Goal: Information Seeking & Learning: Learn about a topic

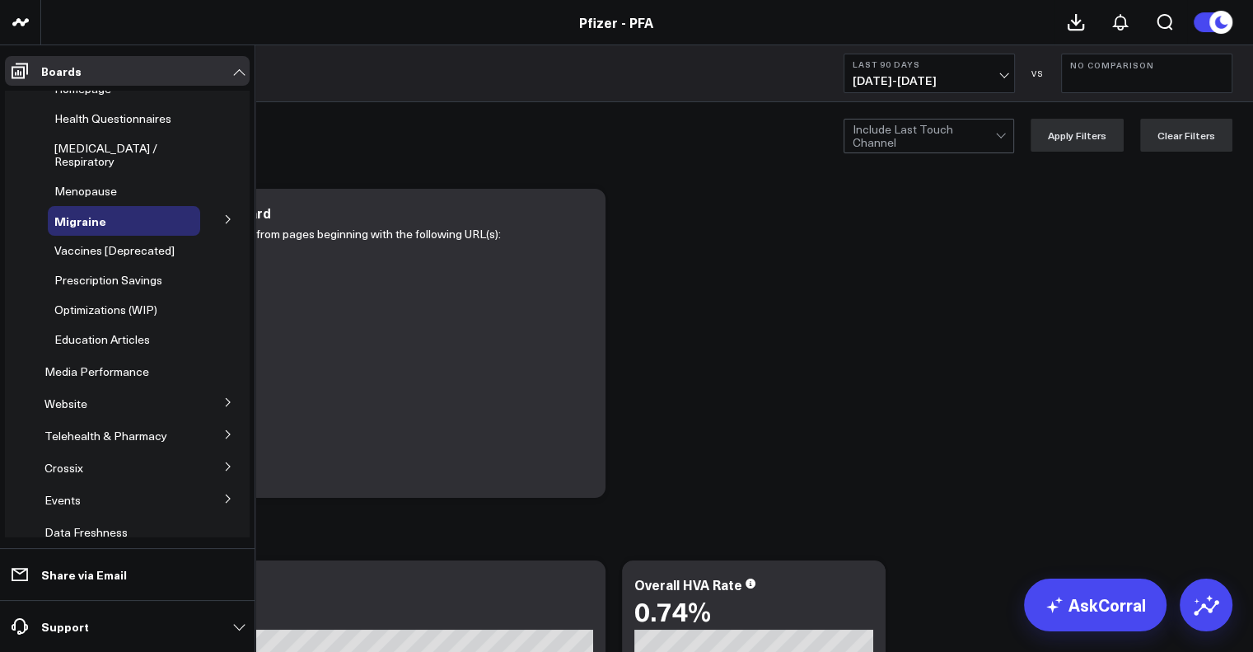
scroll to position [166, 0]
click at [223, 398] on icon at bounding box center [228, 403] width 10 height 10
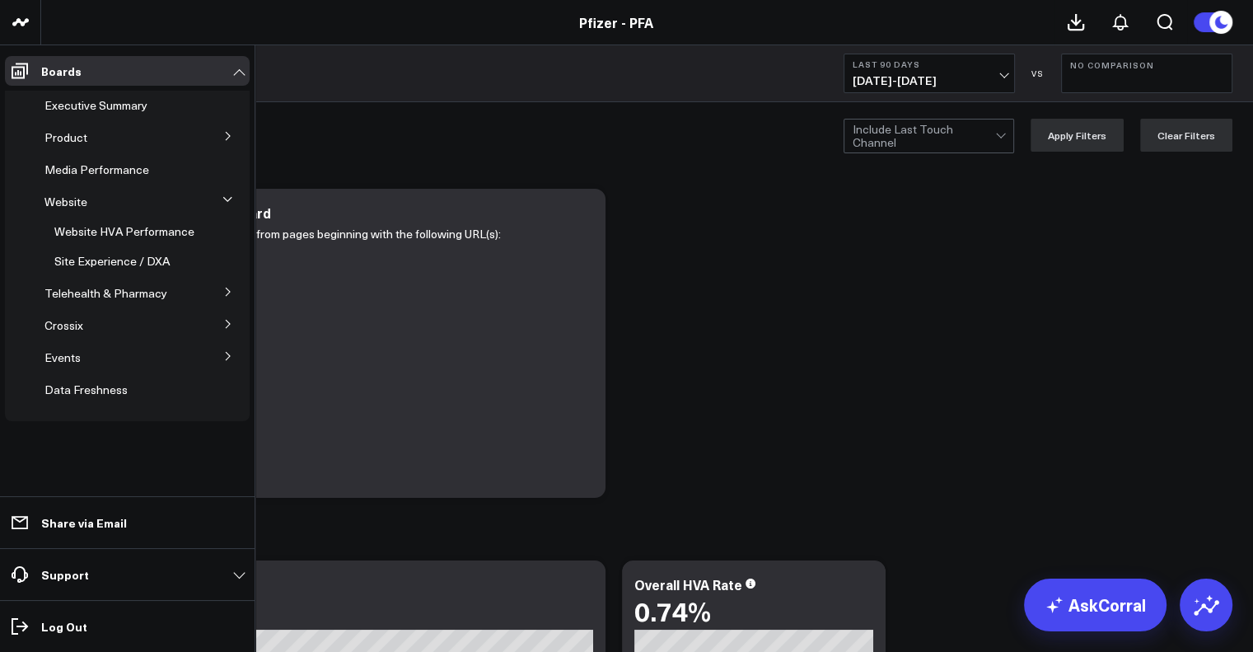
scroll to position [0, 0]
click at [234, 137] on button at bounding box center [228, 135] width 43 height 25
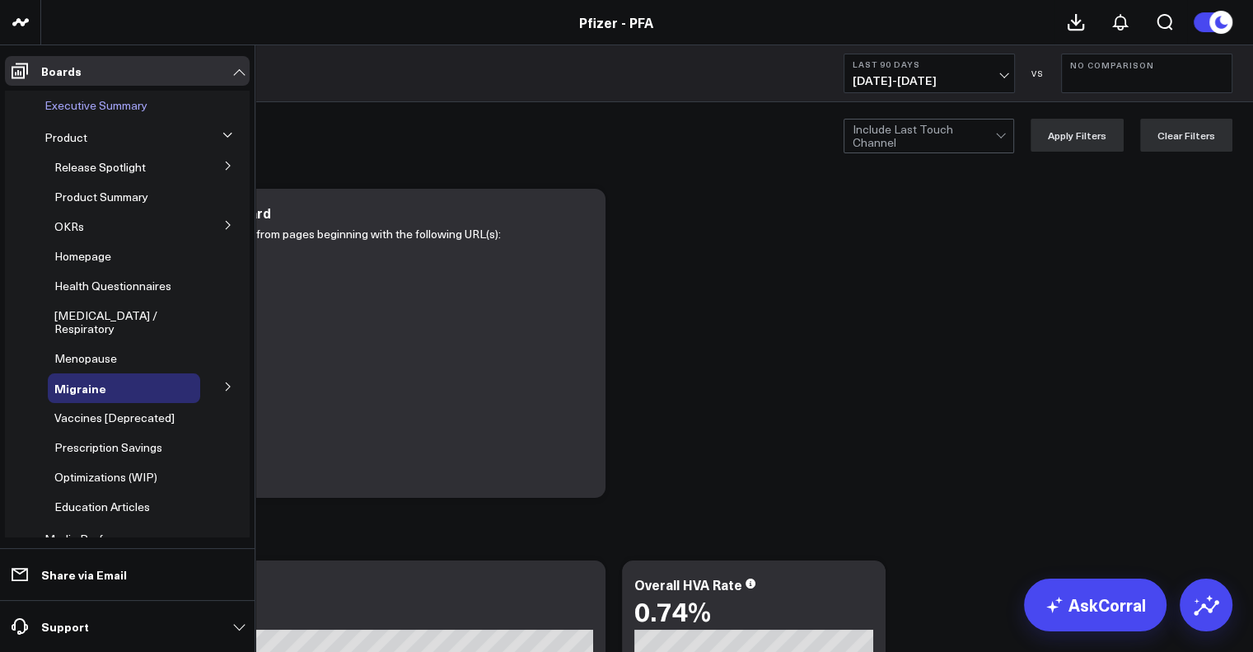
click at [93, 112] on span "Executive Summary" at bounding box center [95, 105] width 103 height 16
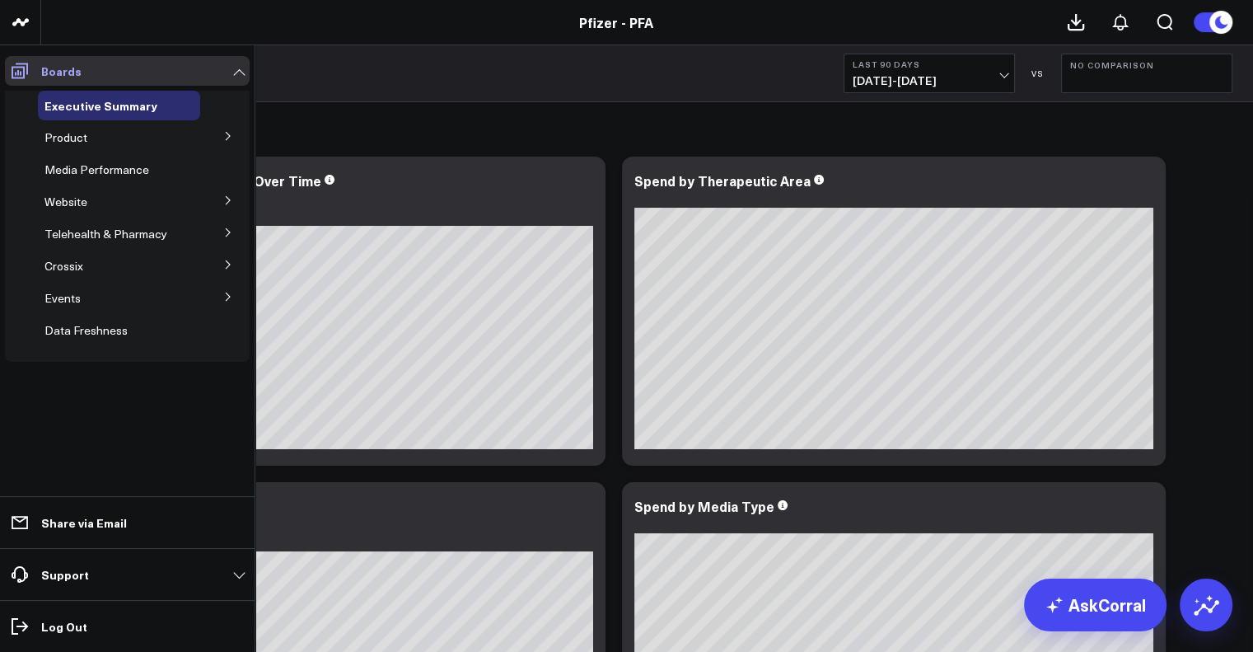
click at [10, 71] on icon at bounding box center [20, 71] width 20 height 20
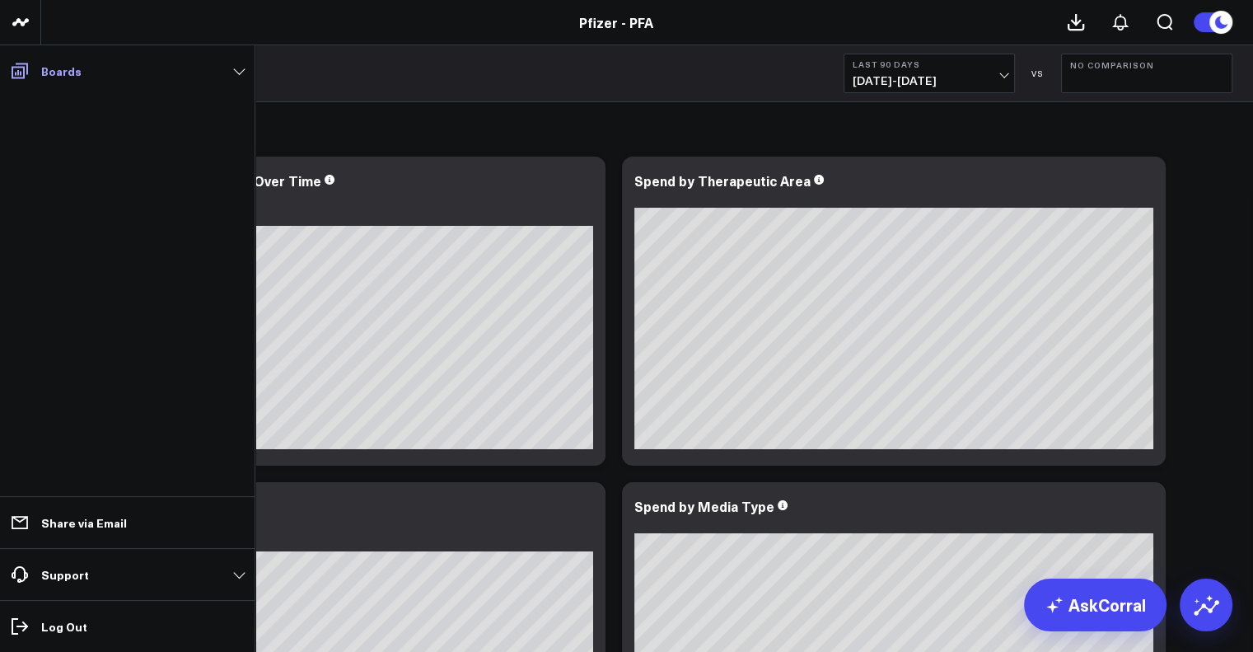
click at [10, 71] on icon at bounding box center [20, 71] width 20 height 20
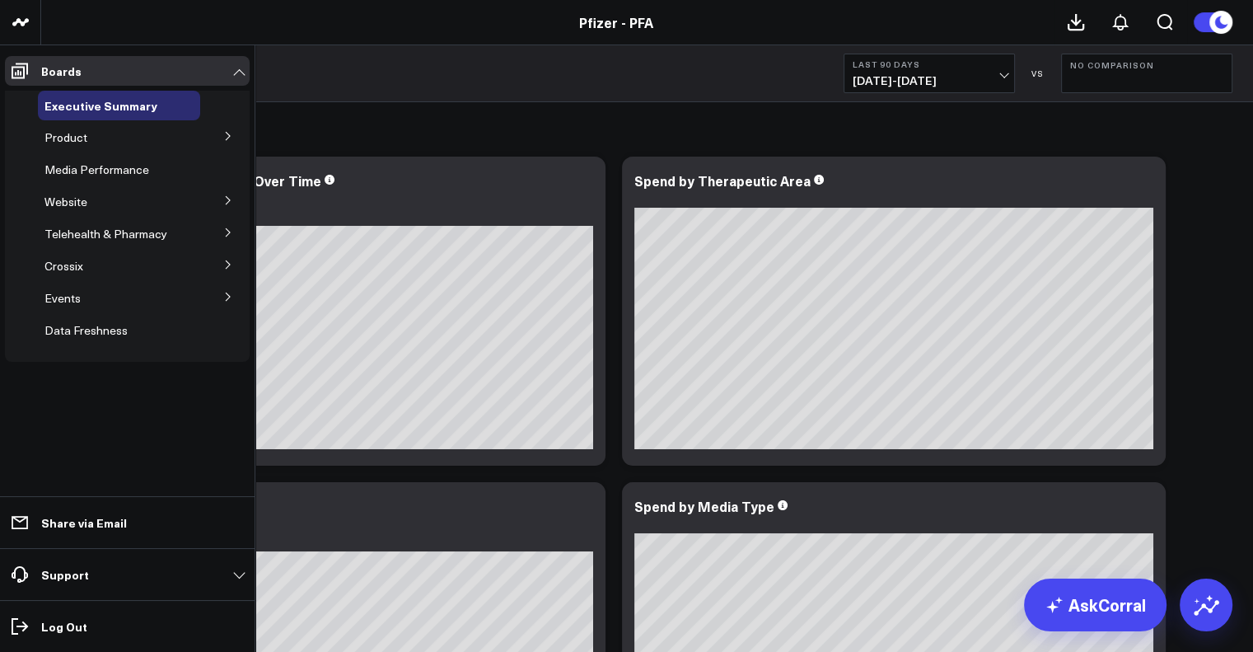
click at [227, 260] on icon at bounding box center [228, 265] width 10 height 10
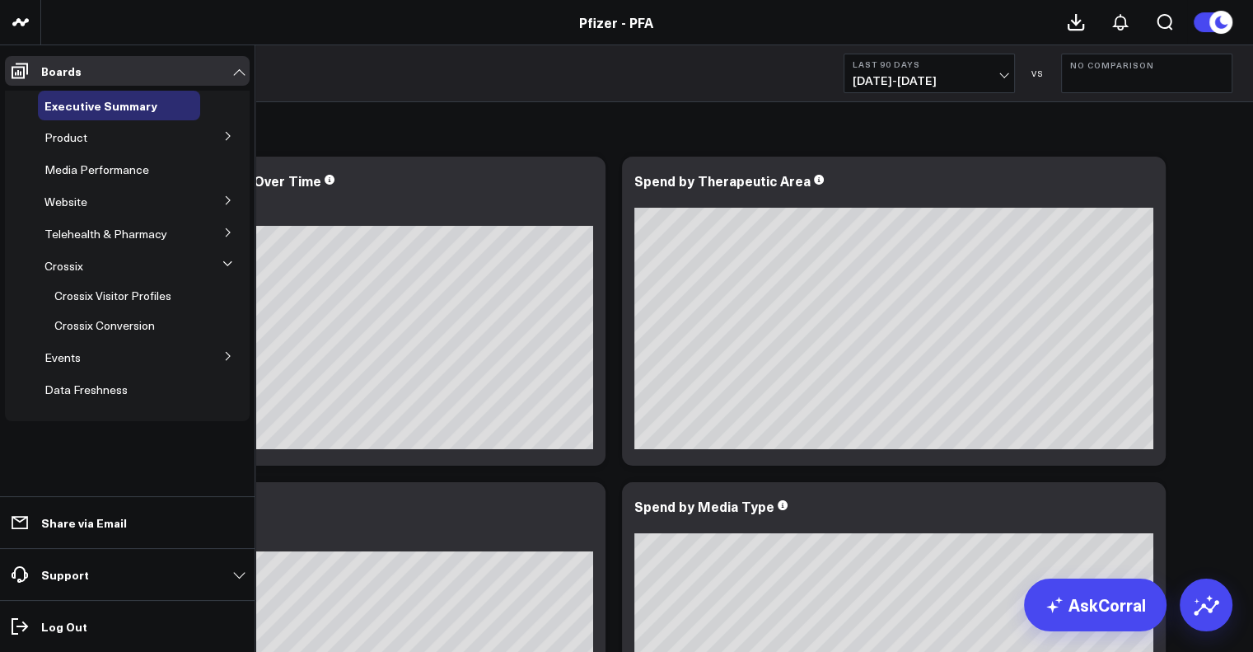
click at [231, 201] on icon at bounding box center [228, 200] width 10 height 10
click at [141, 233] on span "Website HVA Performance" at bounding box center [124, 231] width 140 height 16
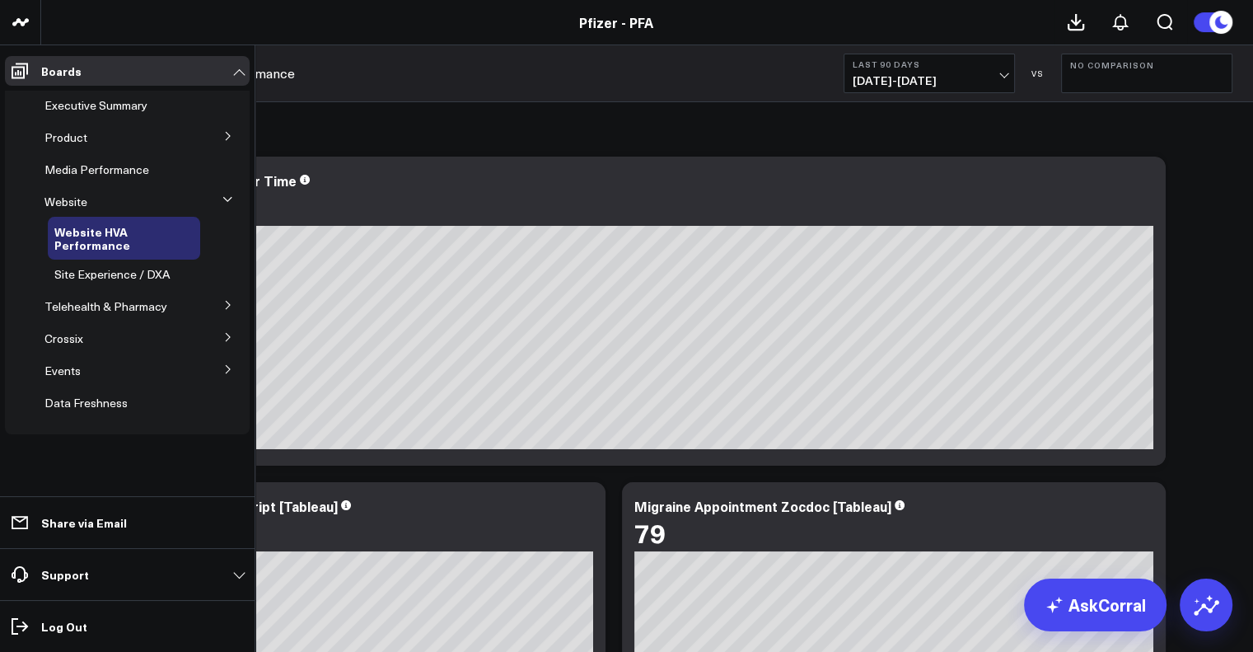
click at [229, 124] on button at bounding box center [228, 135] width 43 height 25
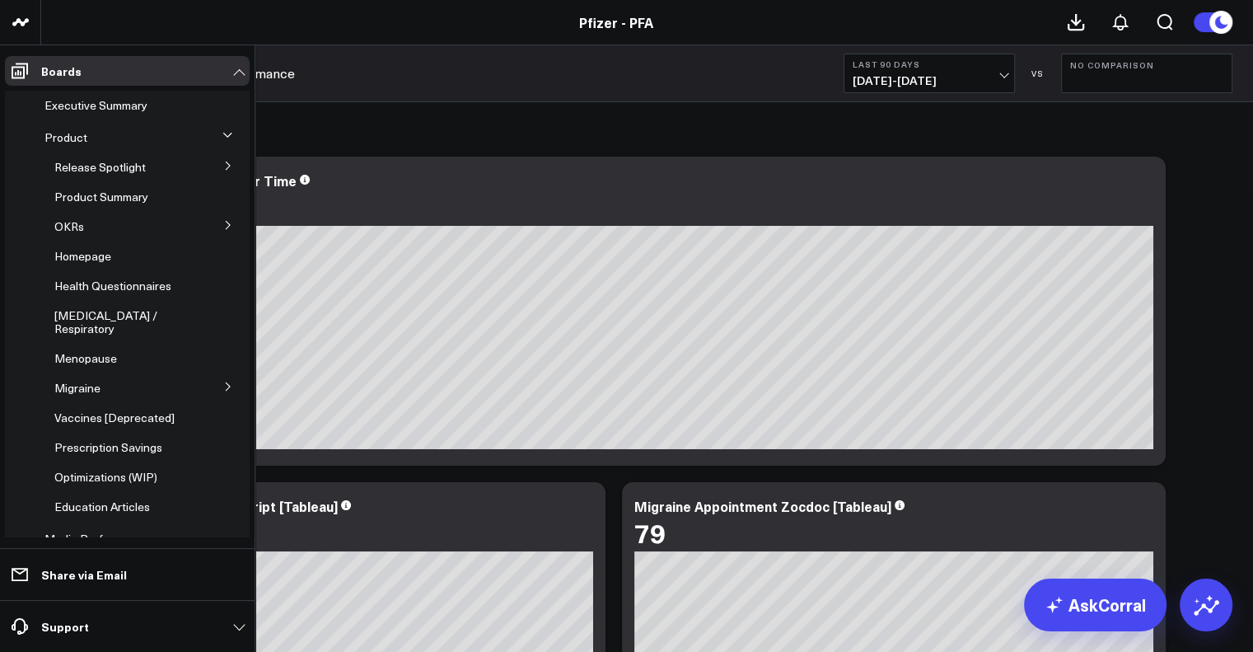
click at [226, 162] on icon at bounding box center [228, 166] width 4 height 8
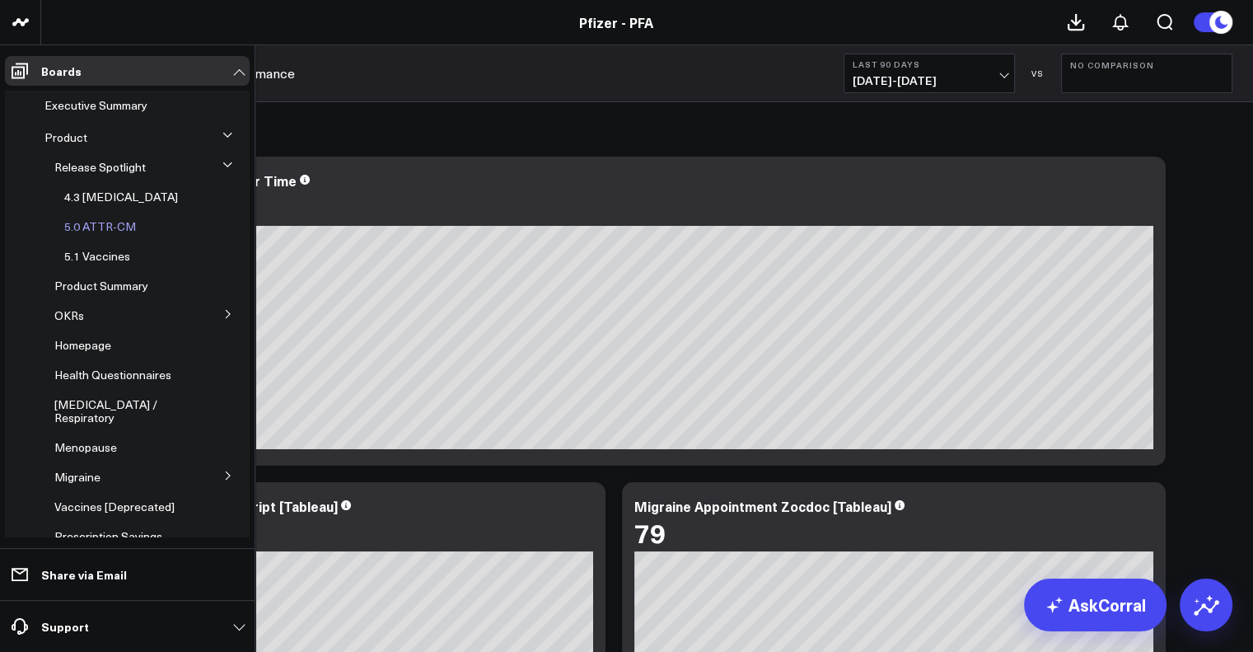
click at [91, 235] on div "5.0 ATTR-CM" at bounding box center [129, 227] width 143 height 30
click at [87, 227] on span "5.0 ATTR-CM" at bounding box center [100, 226] width 72 height 16
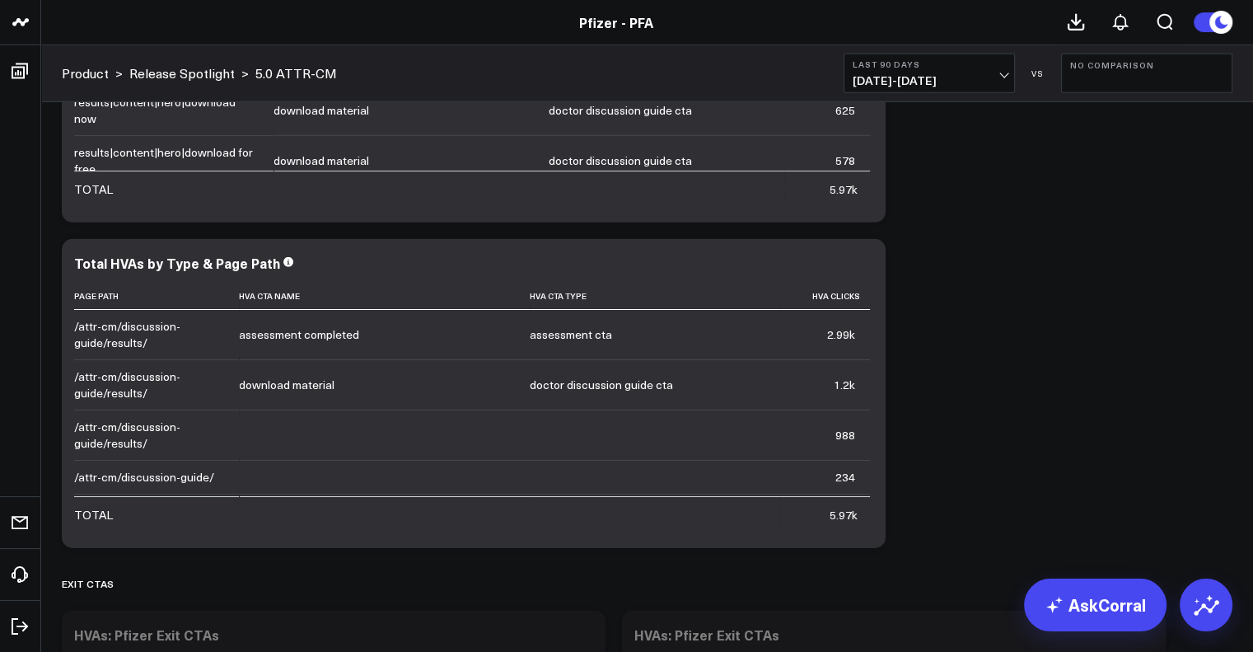
scroll to position [5566, 0]
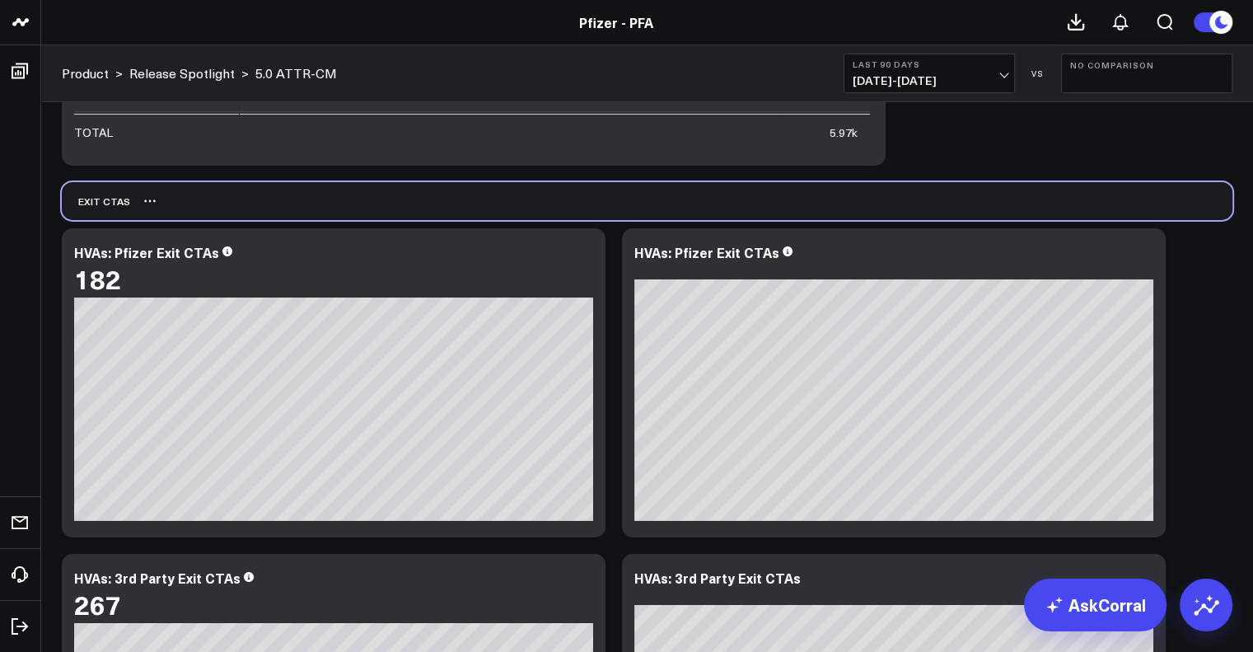
click at [619, 203] on div "EXIT CTAS" at bounding box center [647, 201] width 1171 height 38
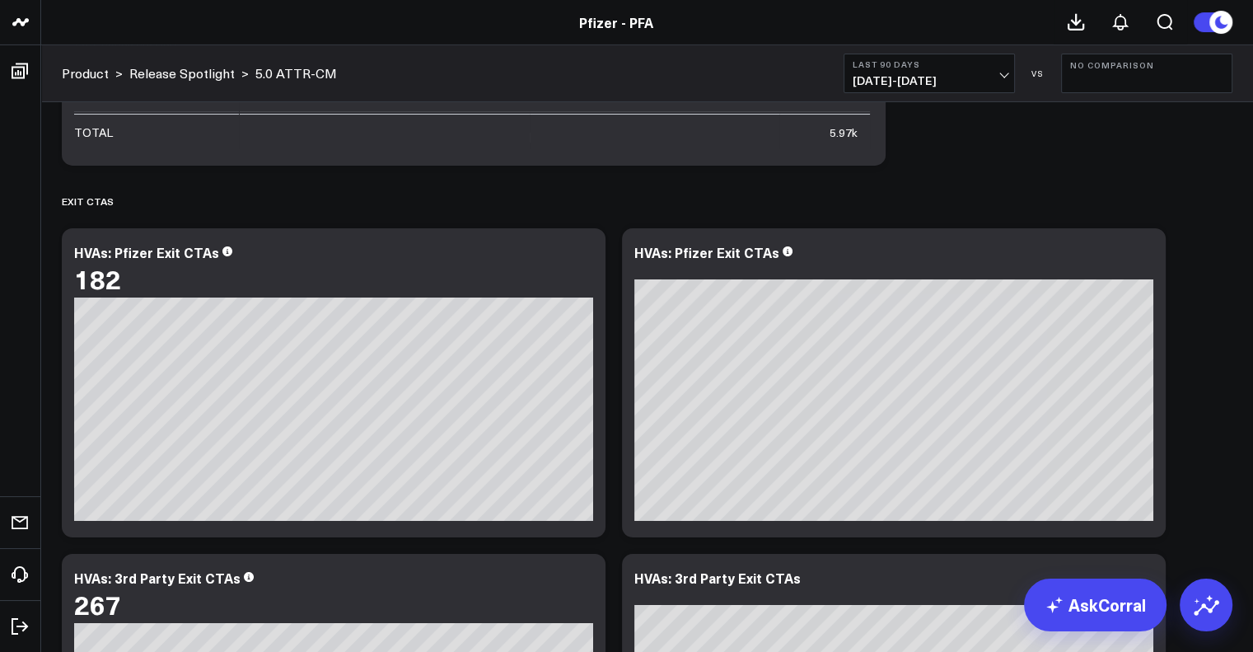
click at [619, 80] on span "06/05/25 - 09/02/25" at bounding box center [929, 80] width 153 height 13
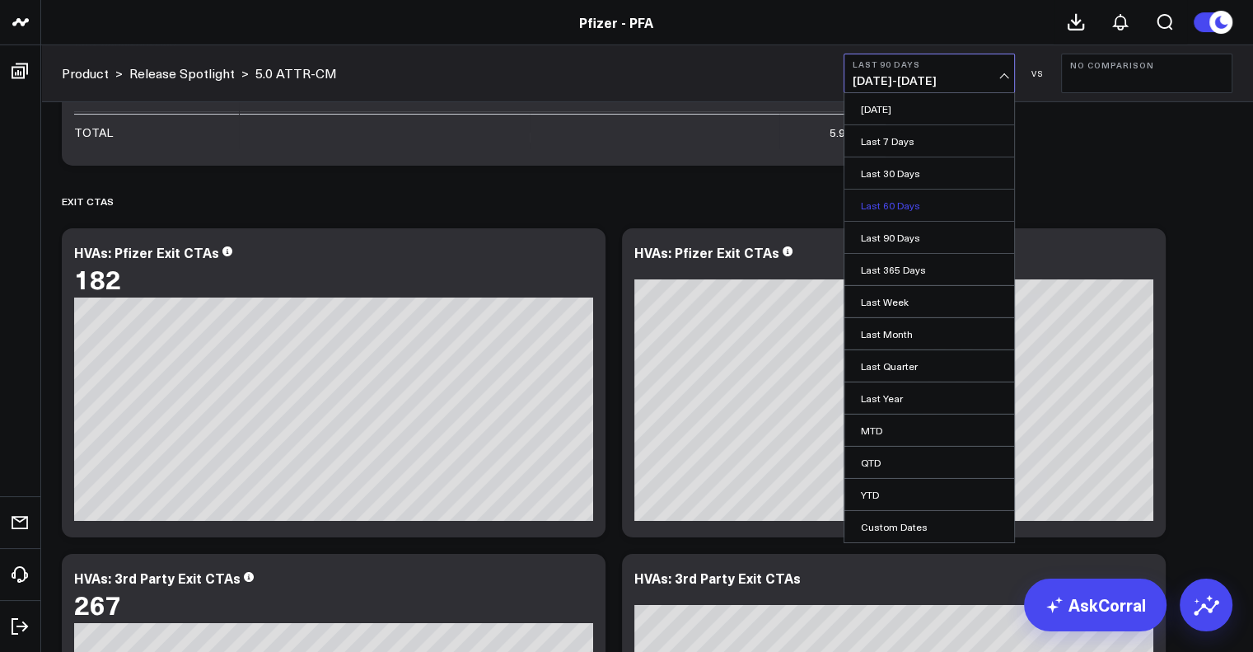
click at [619, 200] on link "Last 60 Days" at bounding box center [930, 205] width 170 height 31
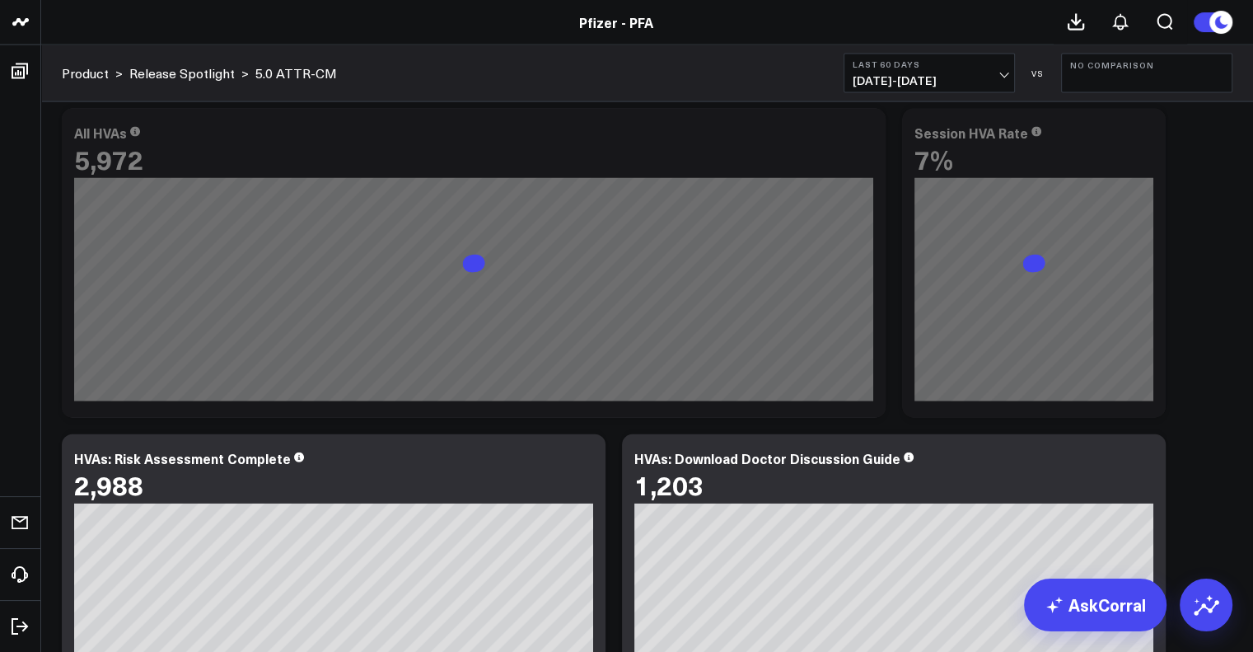
scroll to position [3664, 0]
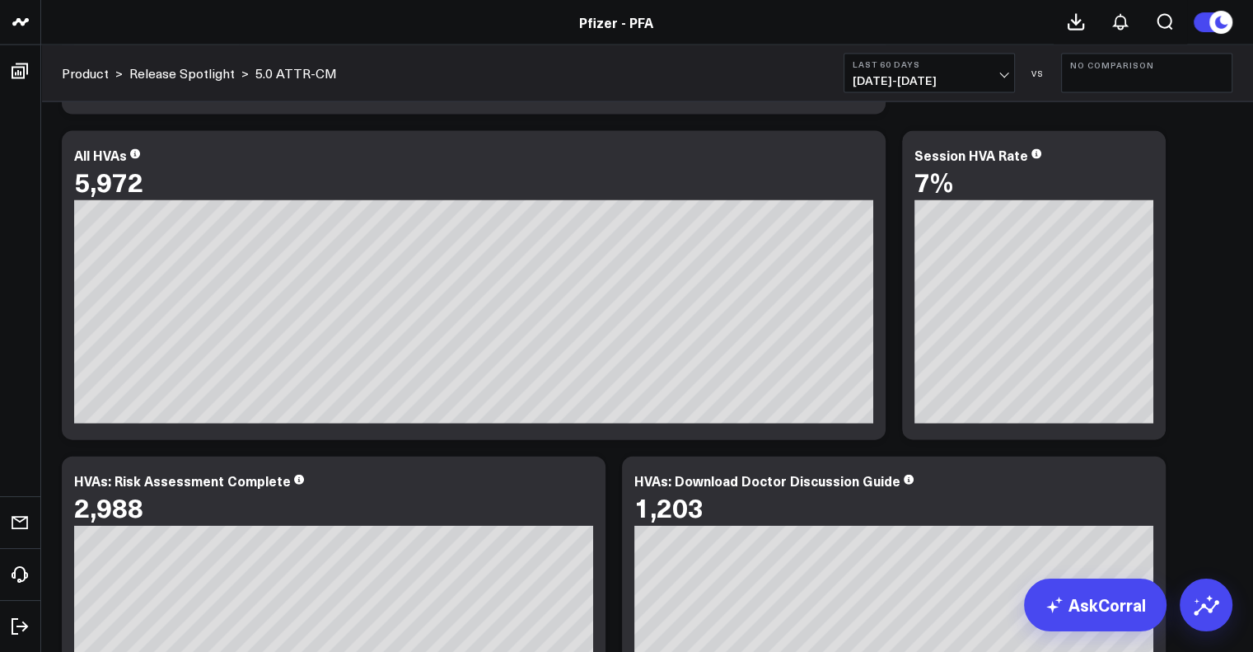
click at [619, 78] on span "07/05/25 - 09/02/25" at bounding box center [929, 80] width 153 height 13
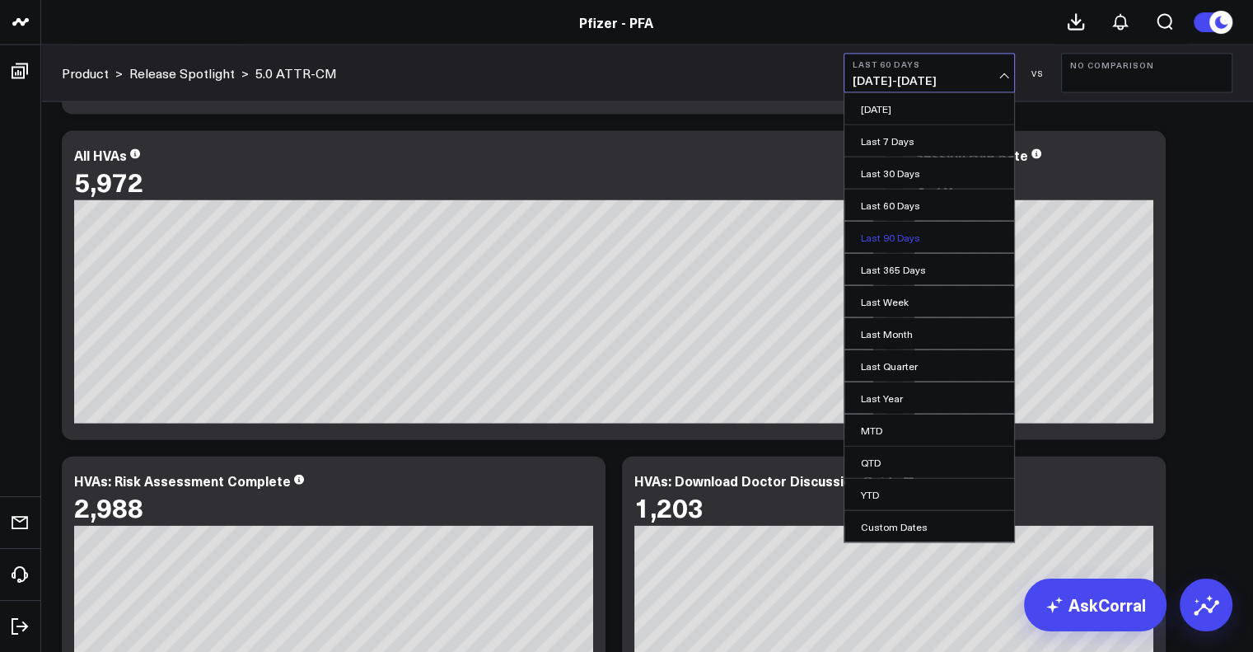
click at [619, 233] on link "Last 90 Days" at bounding box center [930, 237] width 170 height 31
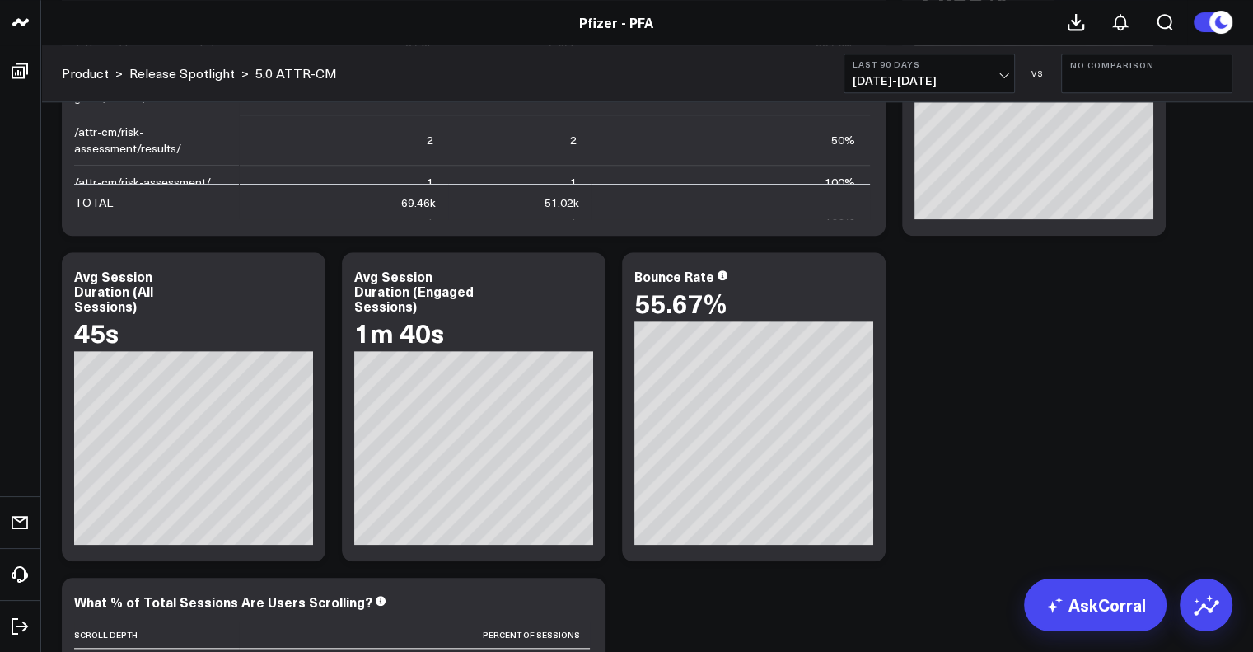
scroll to position [1688, 0]
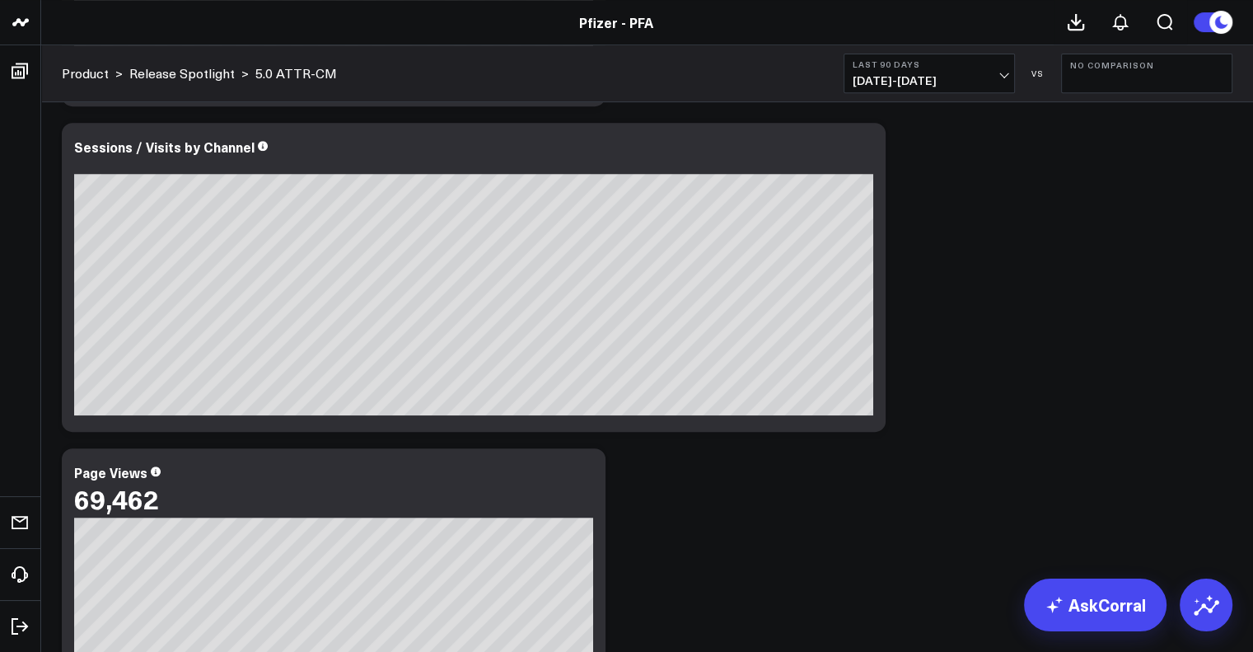
scroll to position [529, 0]
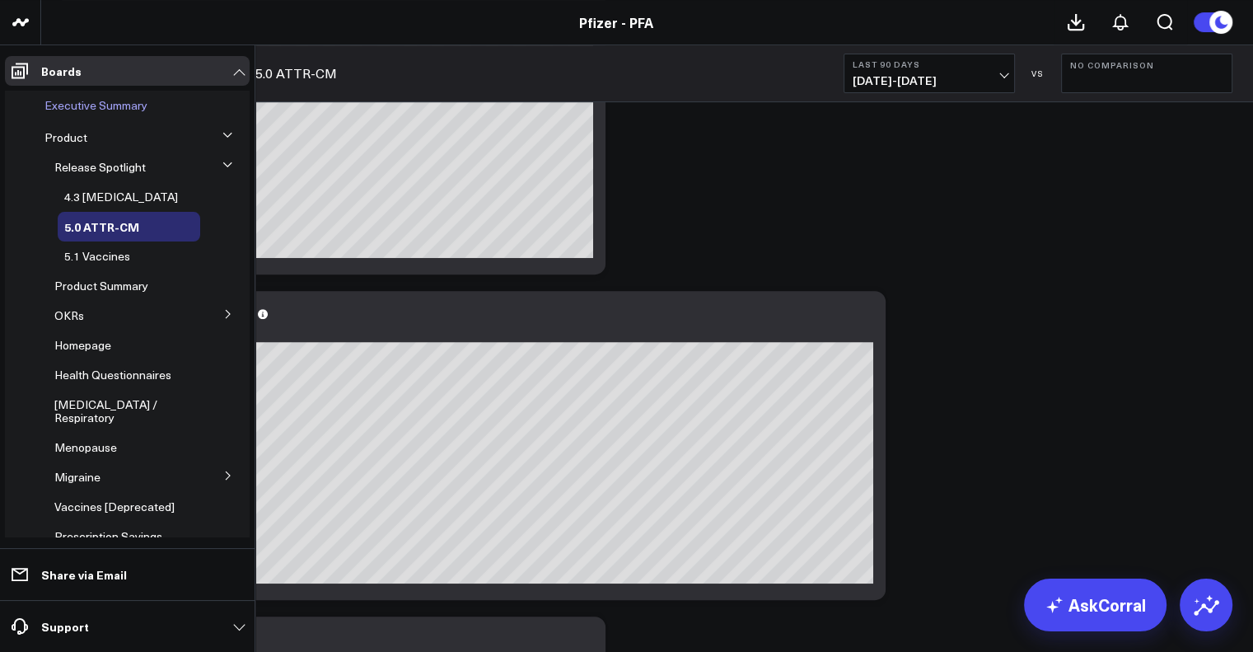
click at [91, 106] on span "Executive Summary" at bounding box center [95, 105] width 103 height 16
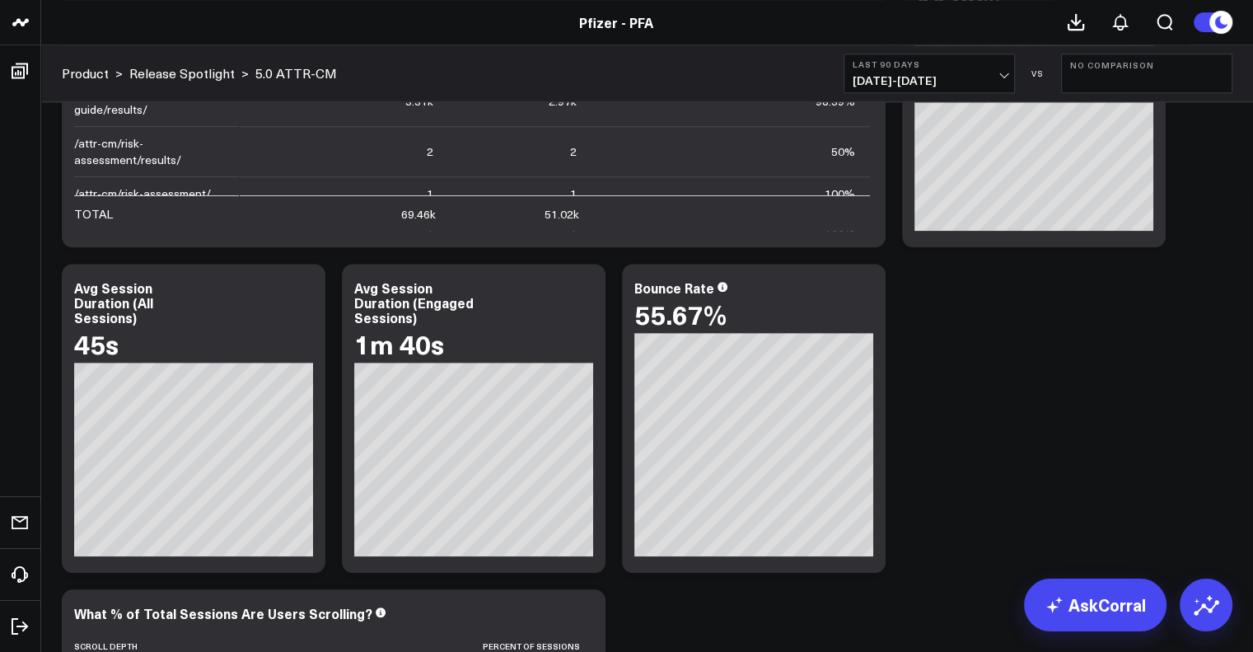
scroll to position [1419, 0]
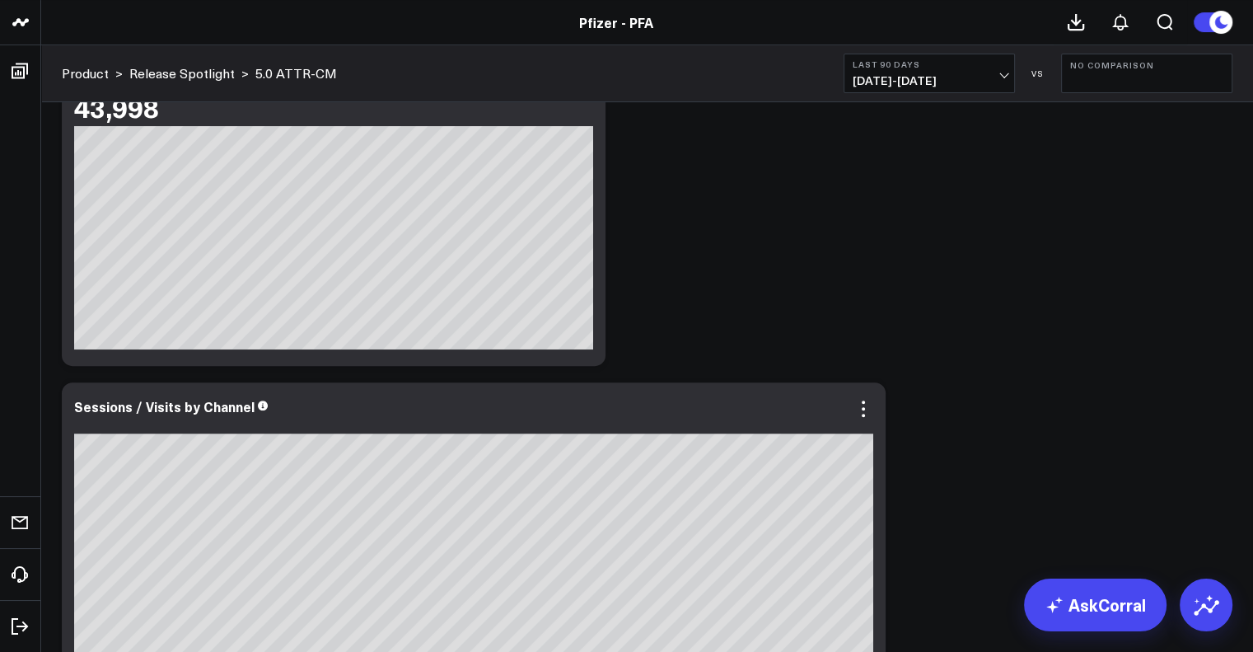
scroll to position [214, 0]
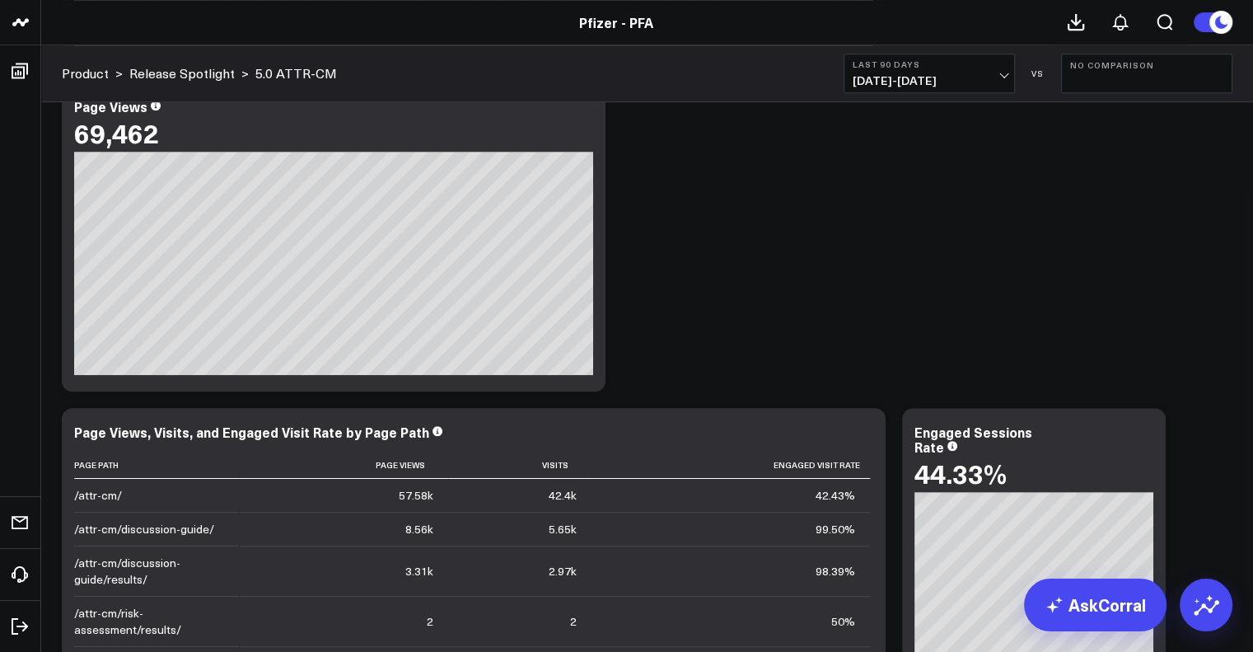
scroll to position [849, 0]
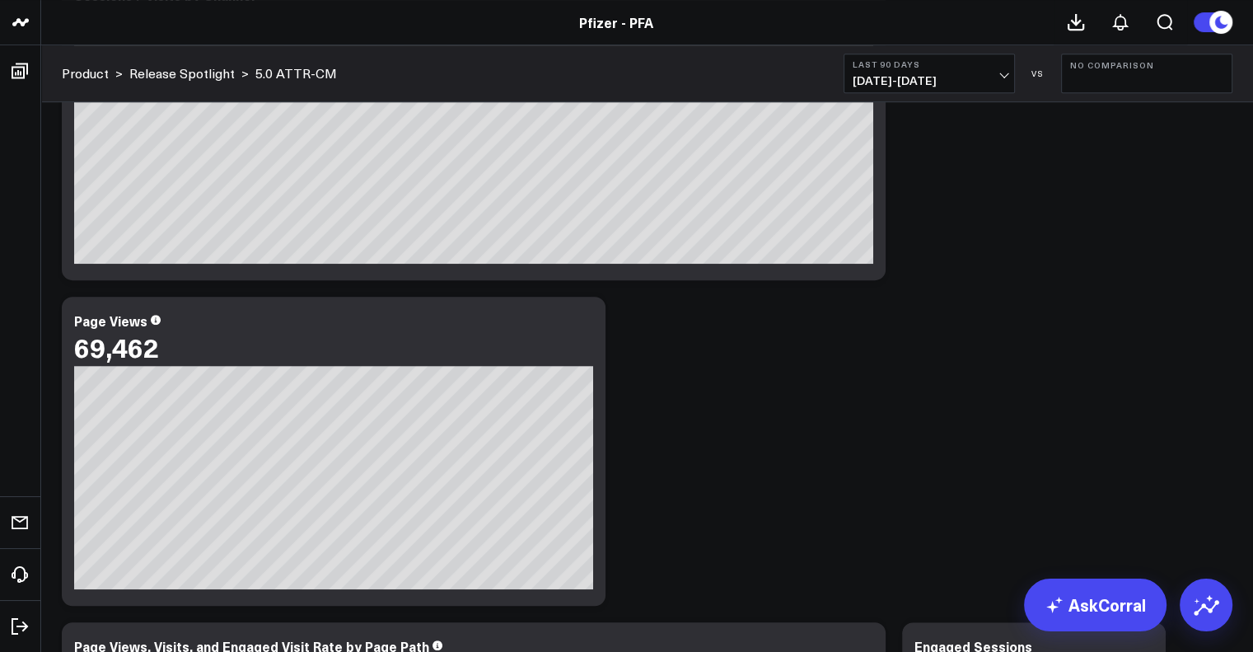
click at [619, 67] on b "Last 90 Days" at bounding box center [929, 64] width 153 height 10
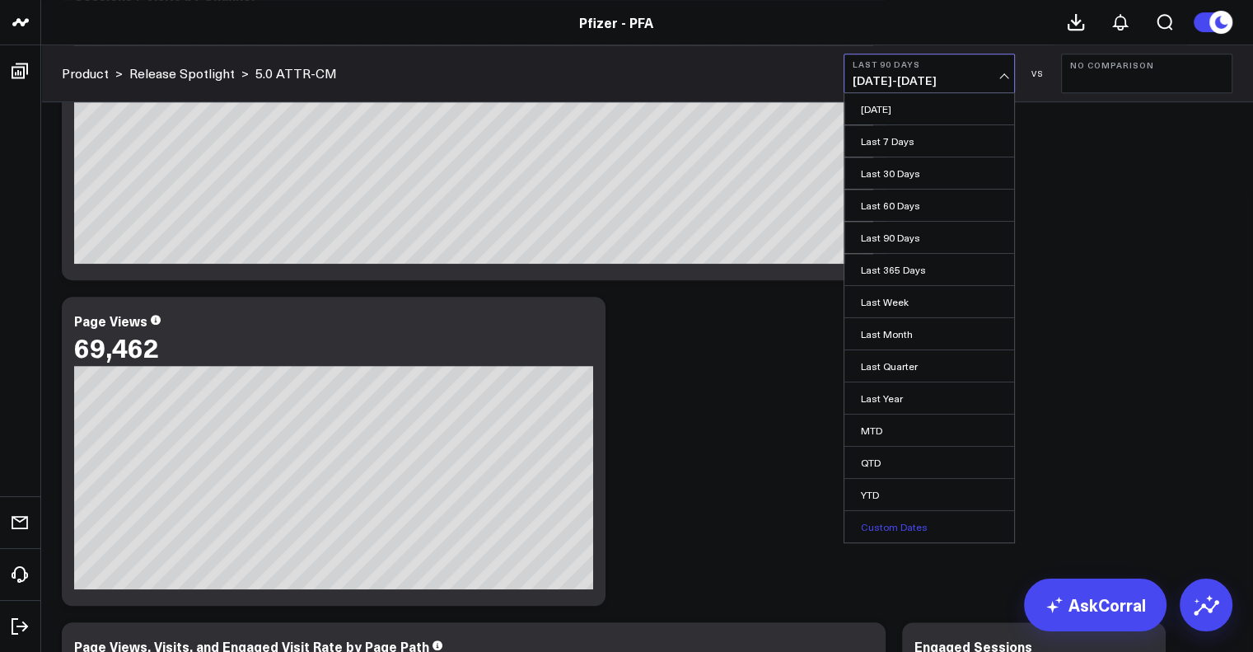
click at [619, 517] on link "Custom Dates" at bounding box center [930, 526] width 170 height 31
select select "8"
select select "2025"
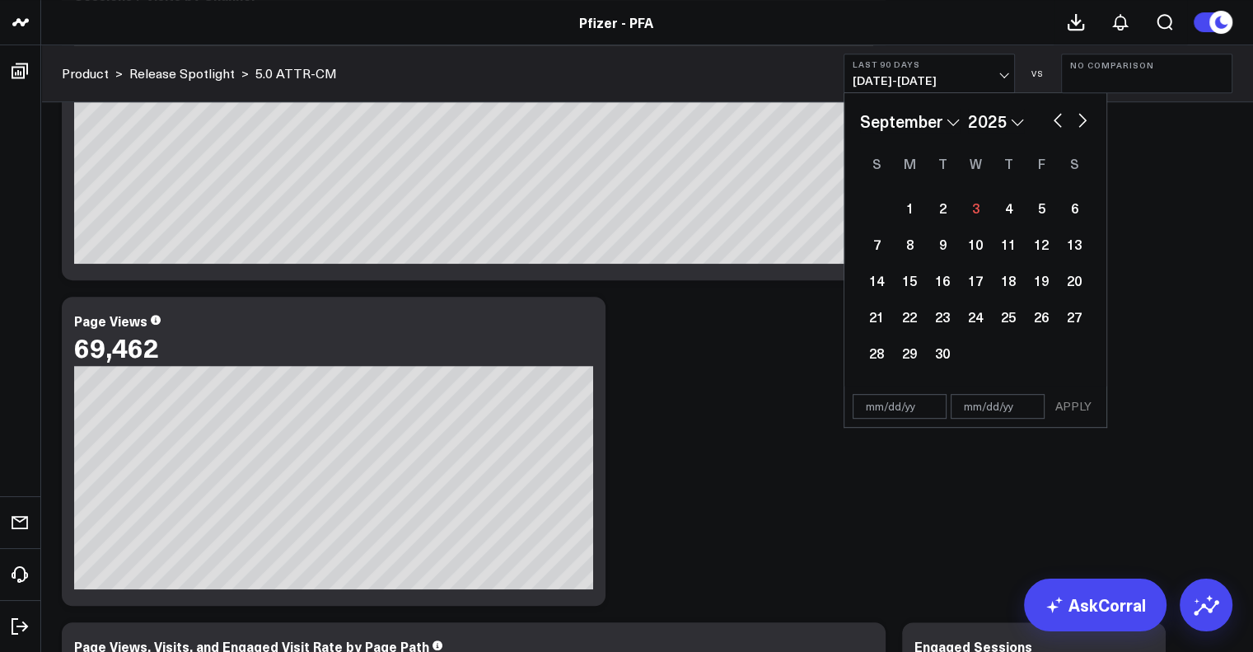
click at [619, 121] on button "button" at bounding box center [1058, 119] width 16 height 20
select select "7"
select select "2025"
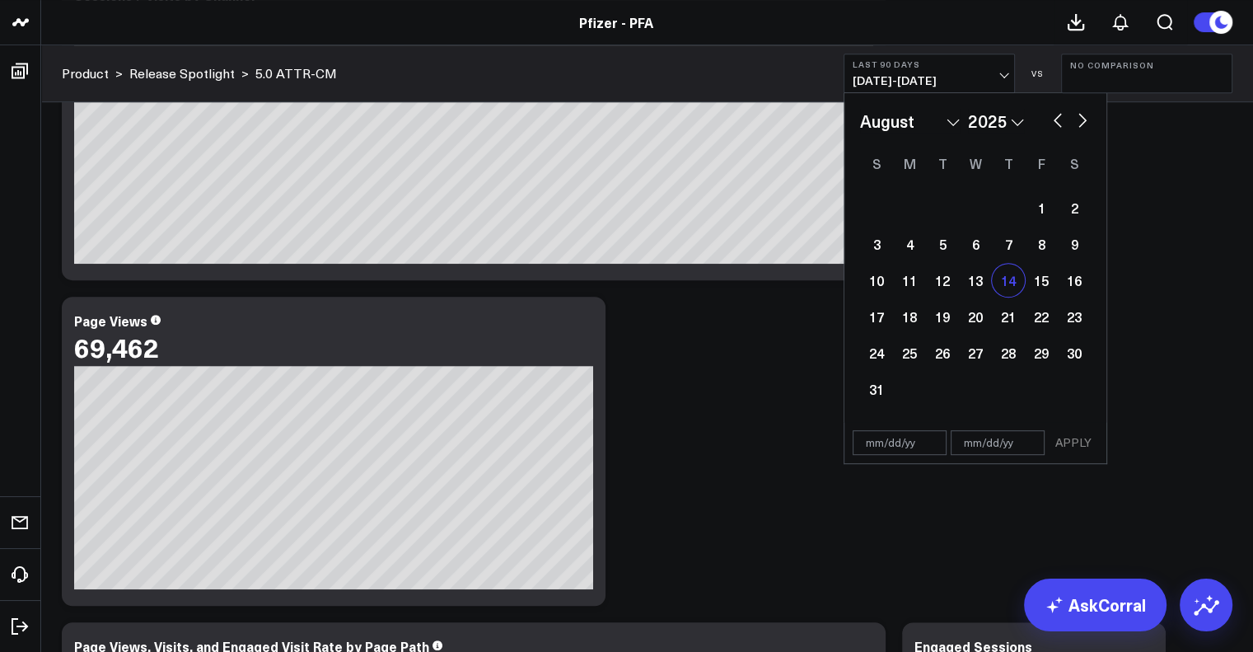
click at [619, 283] on div "14" at bounding box center [1008, 280] width 33 height 33
type input "08/14/25"
select select "7"
select select "2025"
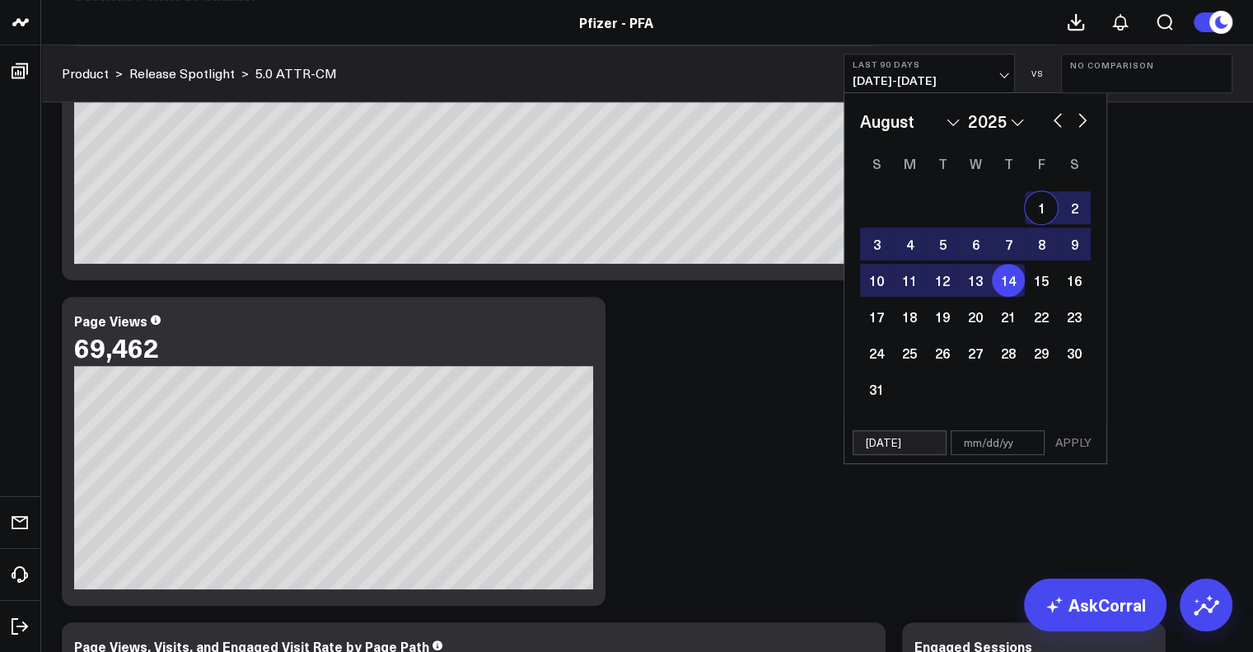
click at [619, 125] on button "button" at bounding box center [1082, 119] width 16 height 20
select select "8"
select select "2025"
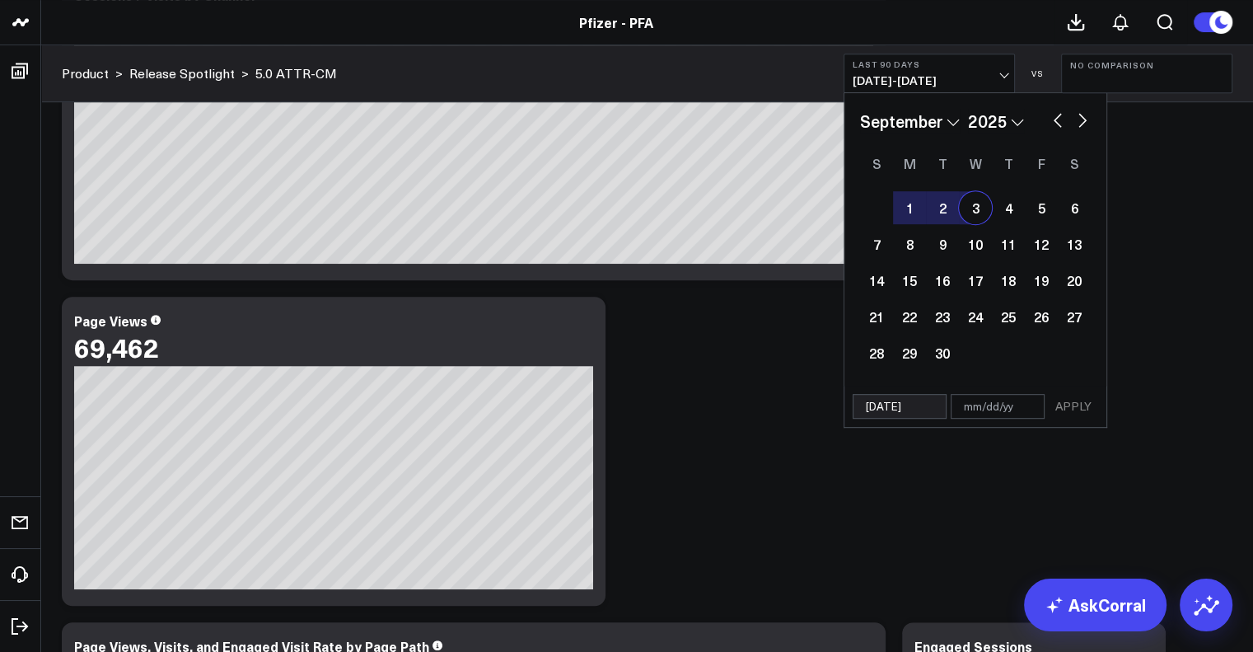
click at [619, 207] on div "3" at bounding box center [975, 207] width 33 height 33
type input "09/03/25"
select select "8"
select select "2025"
click at [619, 401] on button "APPLY" at bounding box center [1073, 406] width 49 height 25
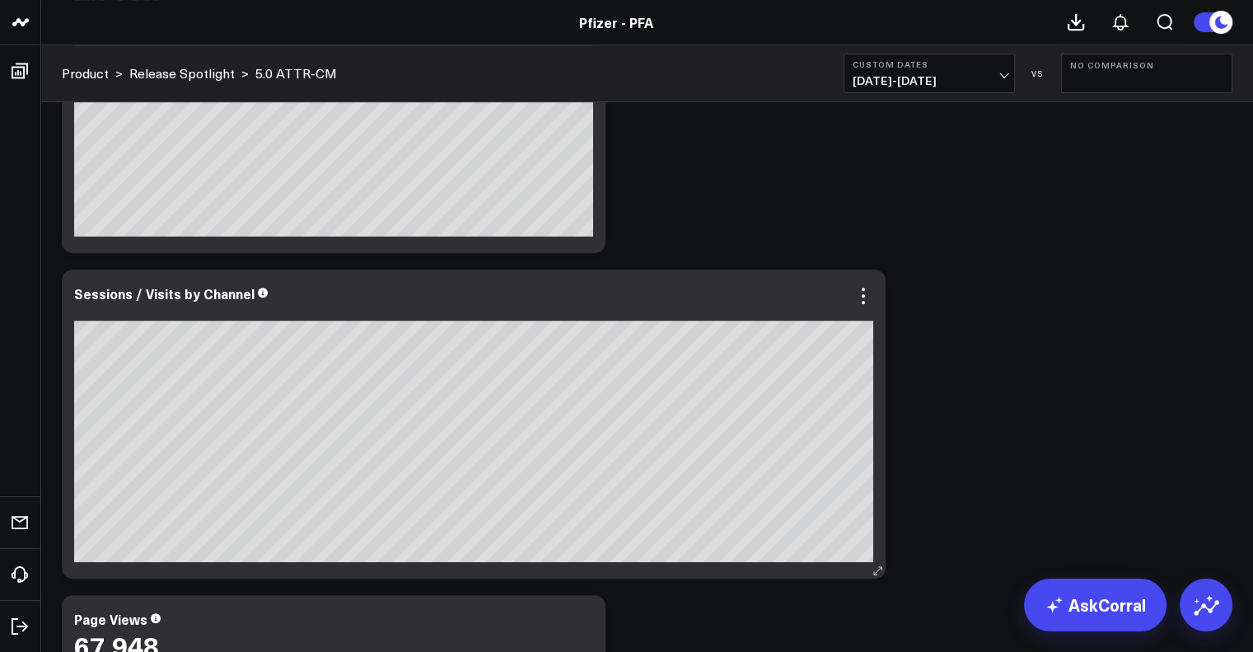
scroll to position [1121, 0]
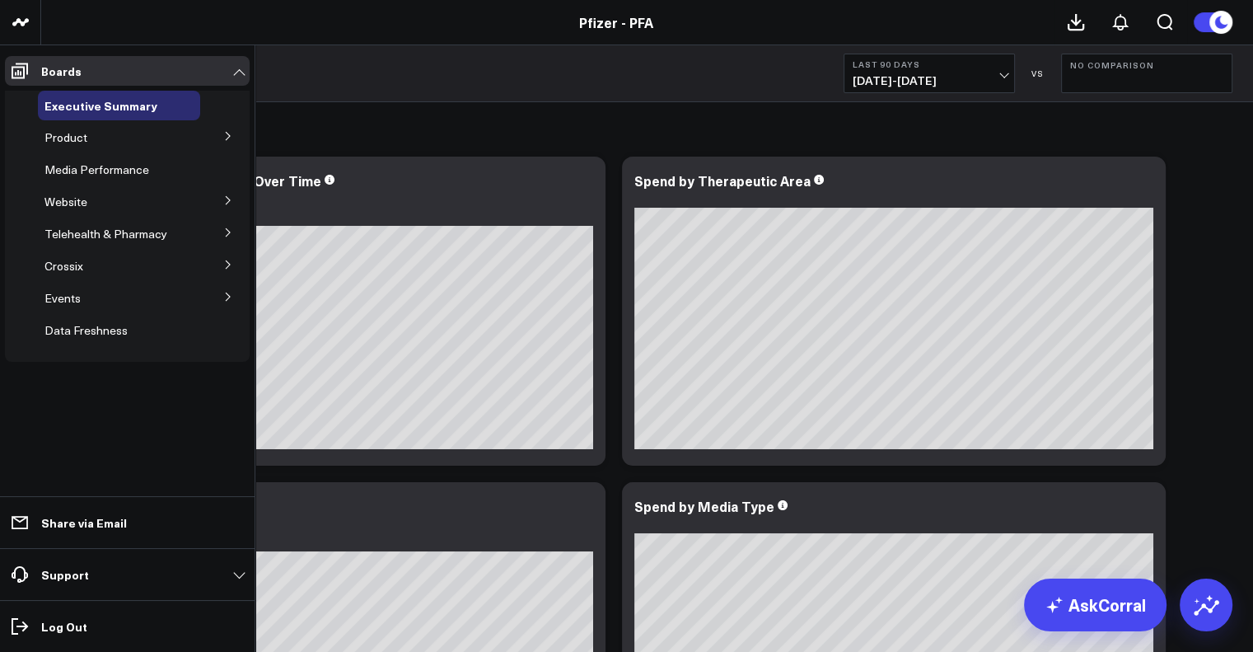
click at [76, 204] on span "Website" at bounding box center [65, 202] width 43 height 16
click at [232, 201] on icon at bounding box center [228, 200] width 10 height 10
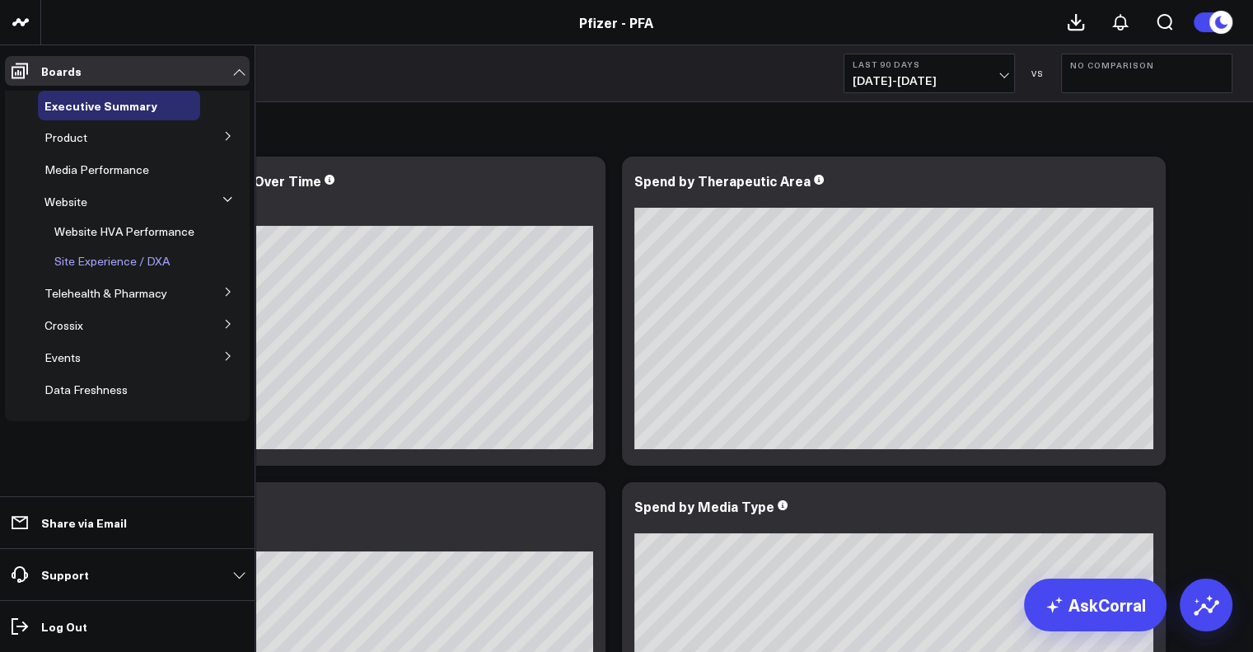
click at [157, 262] on span "Site Experience / DXA" at bounding box center [111, 261] width 115 height 16
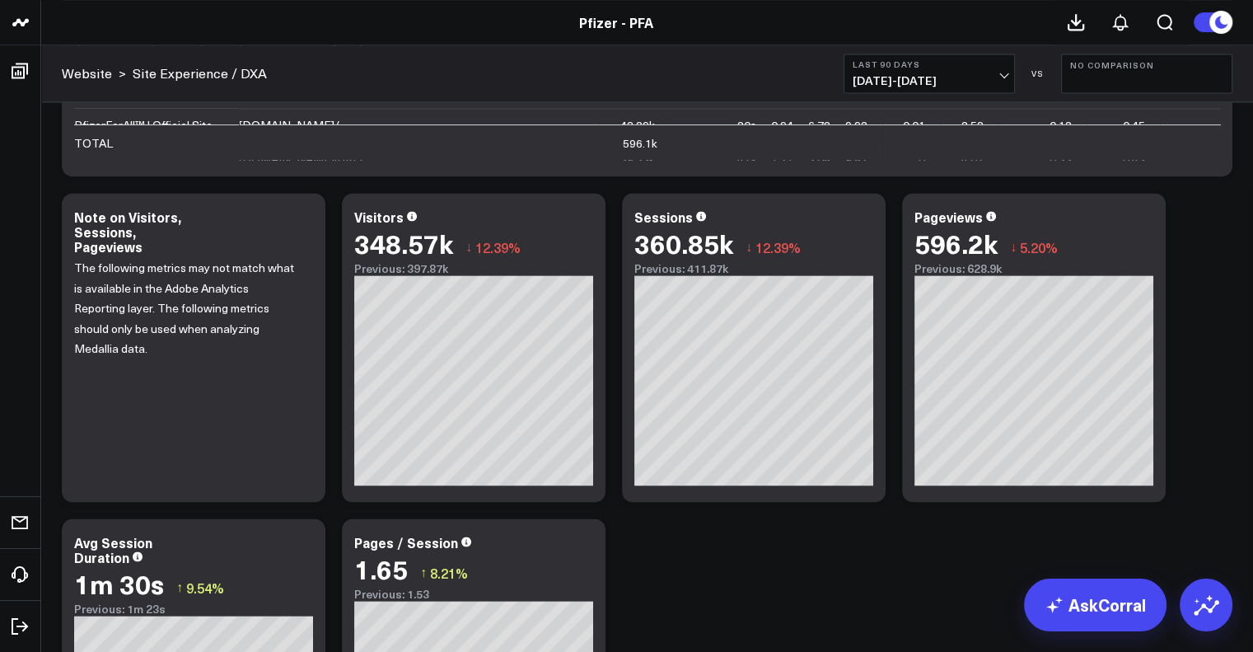
scroll to position [2458, 0]
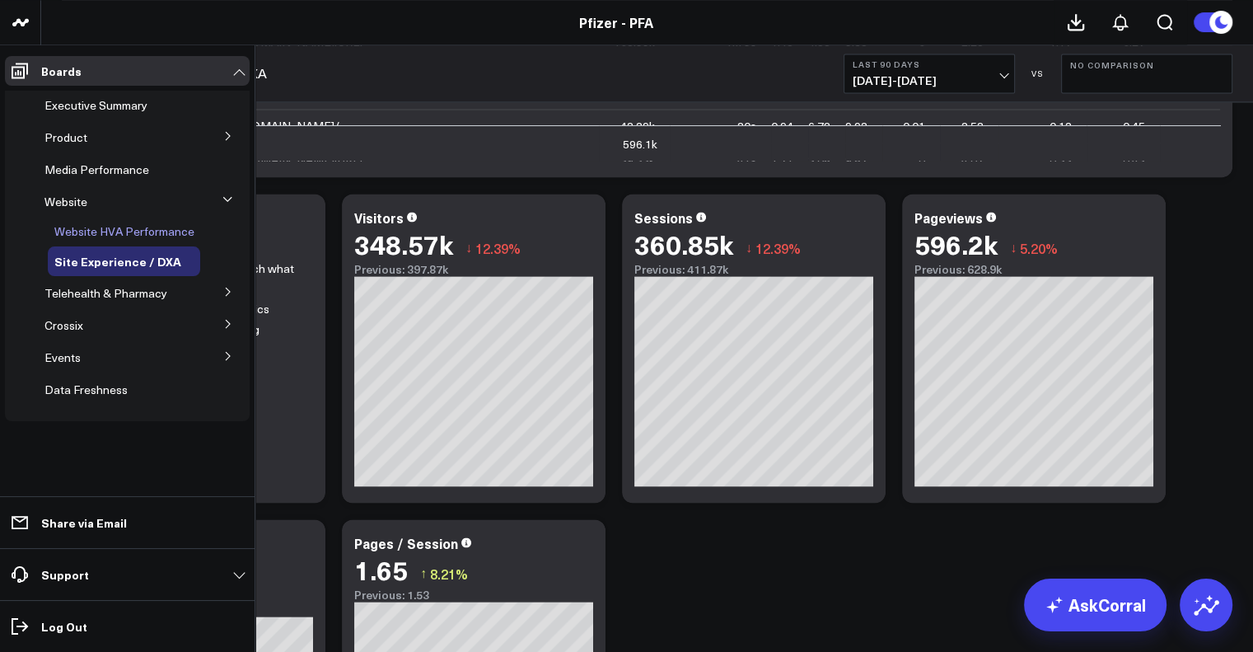
click at [172, 234] on span "Website HVA Performance" at bounding box center [124, 231] width 140 height 16
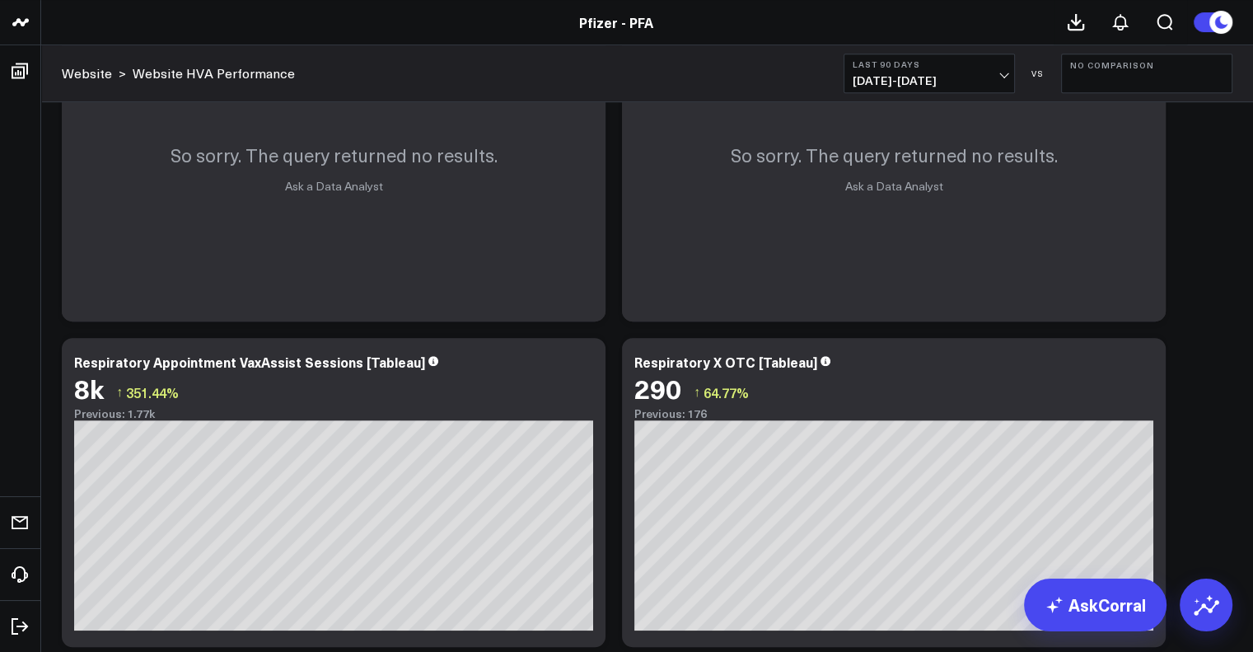
scroll to position [897, 0]
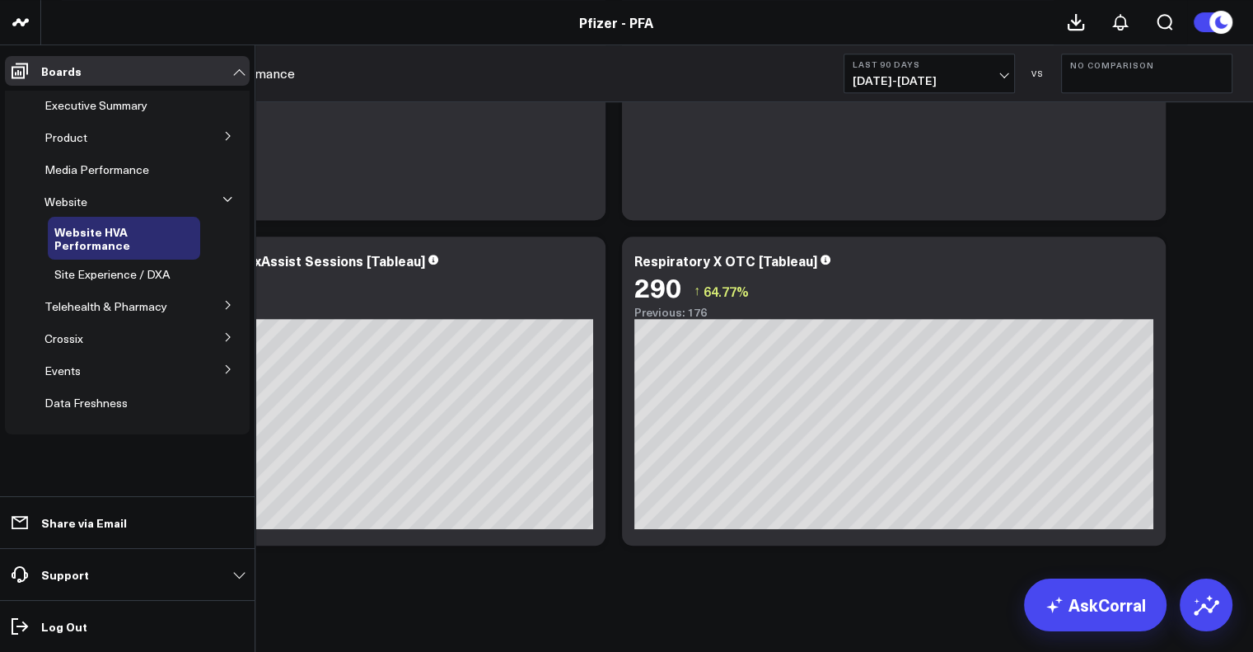
click at [232, 300] on icon at bounding box center [228, 305] width 10 height 10
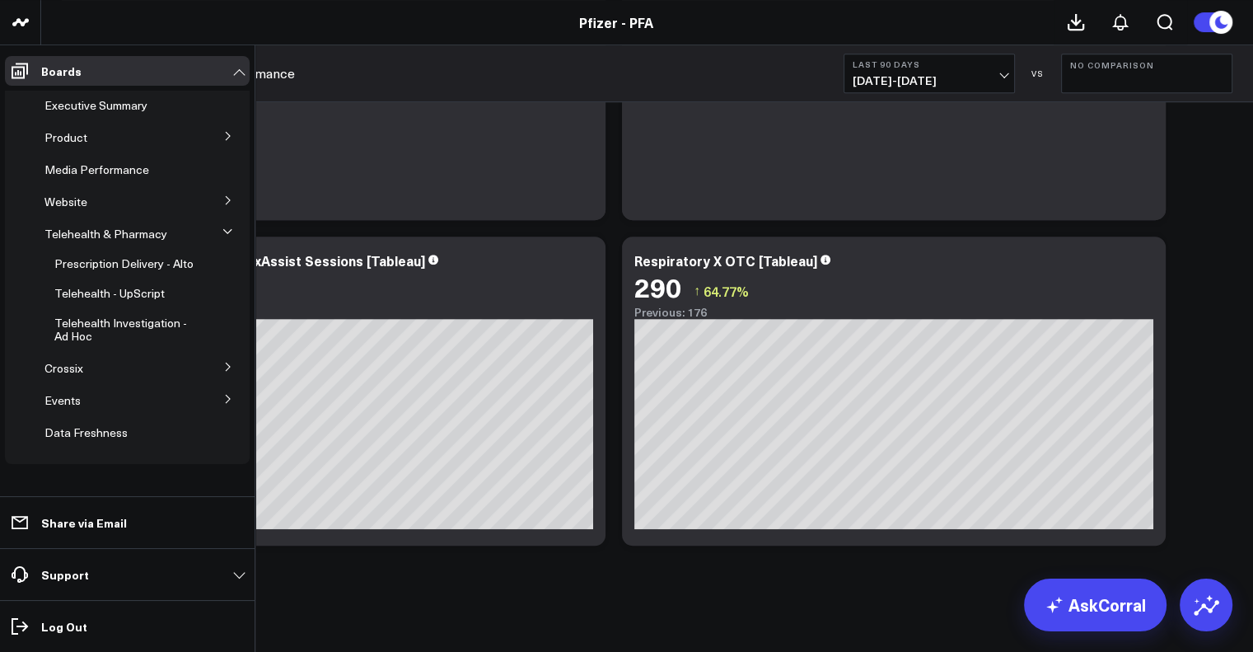
click at [231, 200] on icon at bounding box center [228, 200] width 10 height 10
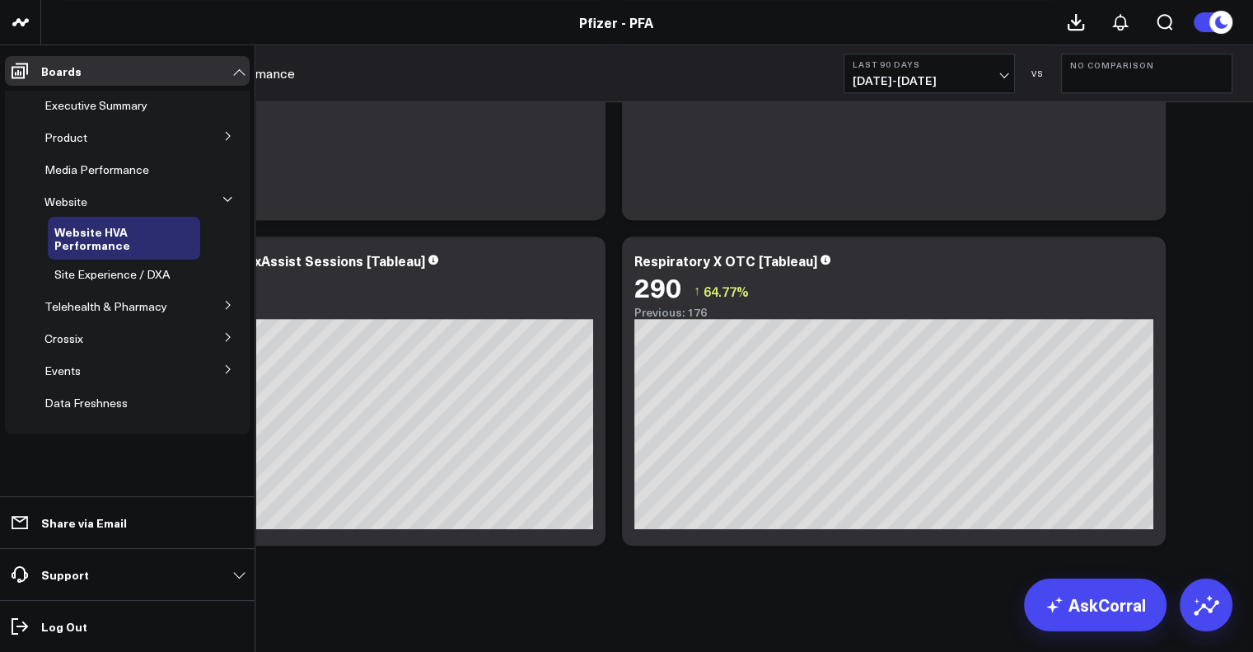
click at [233, 135] on button at bounding box center [228, 135] width 43 height 25
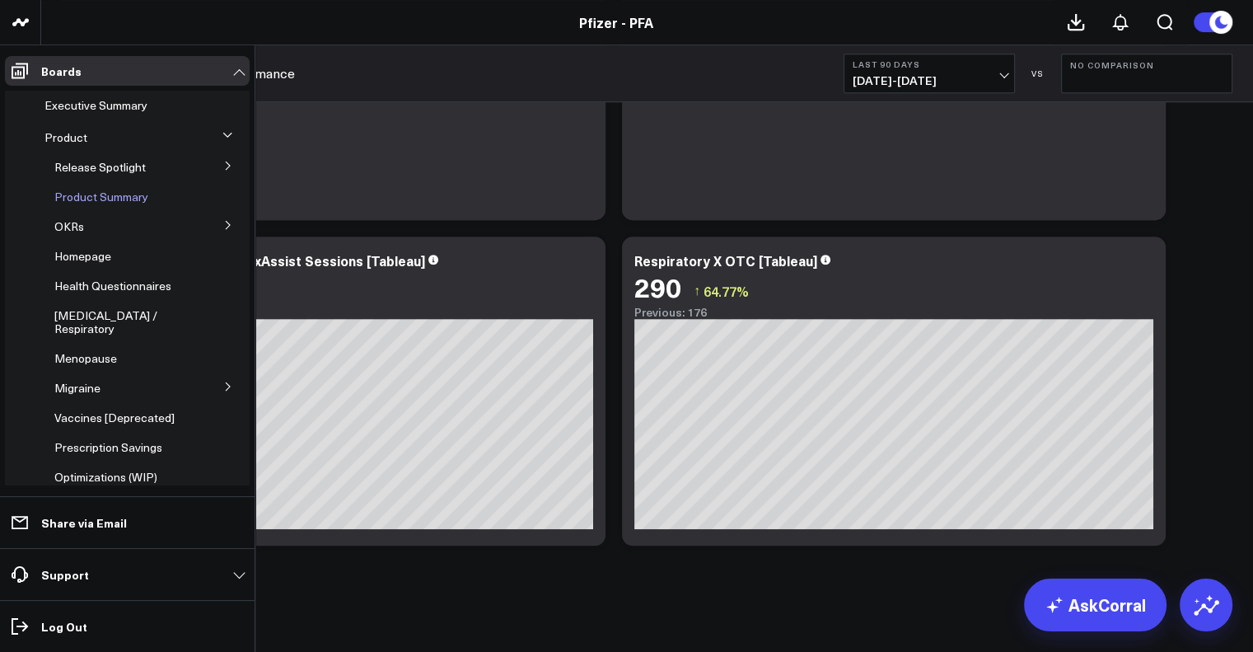
click at [112, 204] on span "Product Summary" at bounding box center [101, 197] width 94 height 16
